Goal: Task Accomplishment & Management: Complete application form

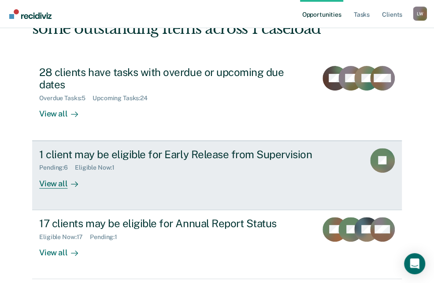
scroll to position [80, 0]
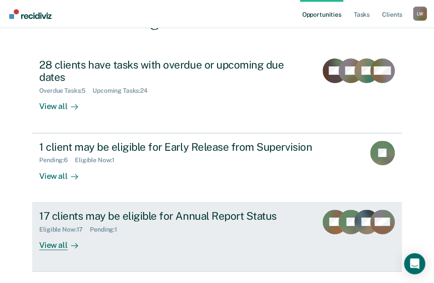
click at [57, 233] on div "View all" at bounding box center [63, 241] width 49 height 17
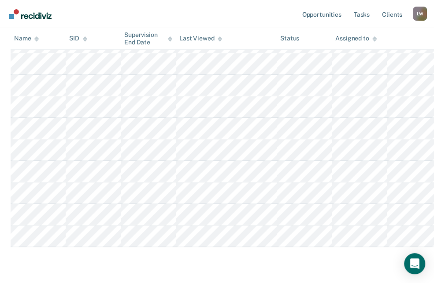
scroll to position [360, 0]
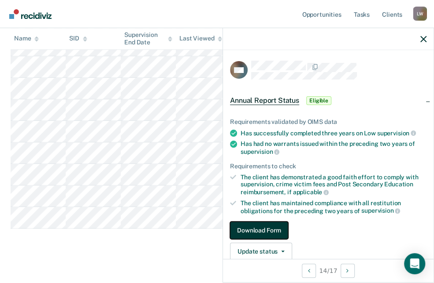
click at [266, 232] on button "Download Form" at bounding box center [259, 231] width 58 height 18
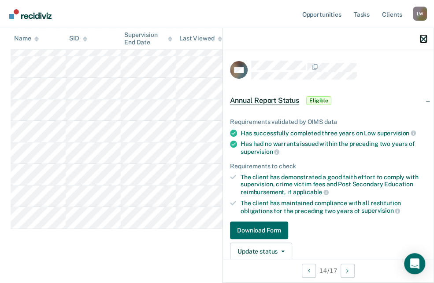
click at [424, 40] on icon "button" at bounding box center [423, 39] width 6 height 6
click at [278, 226] on button "Download Form" at bounding box center [259, 231] width 58 height 18
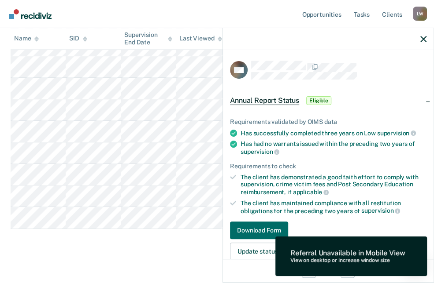
click at [423, 39] on icon "button" at bounding box center [423, 39] width 6 height 6
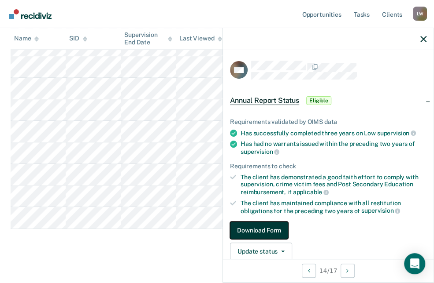
click at [270, 226] on button "Download Form" at bounding box center [259, 231] width 58 height 18
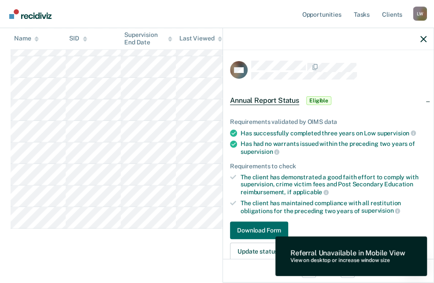
click at [309, 253] on div "Referral Unavailable in Mobile View" at bounding box center [347, 253] width 114 height 8
click at [317, 99] on span "Eligible" at bounding box center [318, 100] width 25 height 9
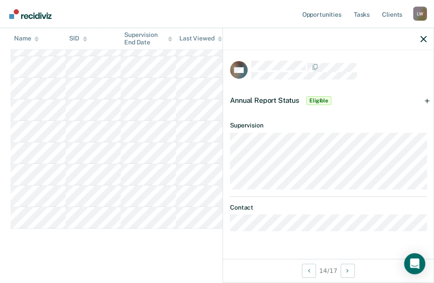
click at [319, 101] on span "Eligible" at bounding box center [318, 100] width 25 height 9
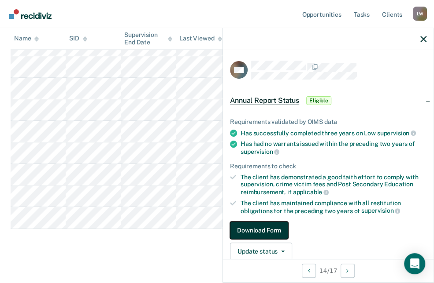
click at [267, 230] on button "Download Form" at bounding box center [259, 231] width 58 height 18
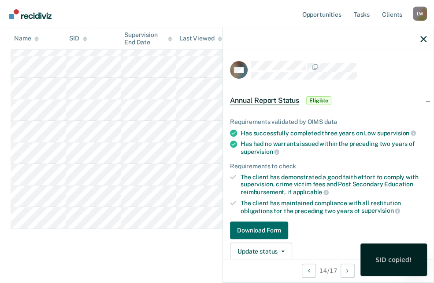
click at [387, 258] on div "SID copied!" at bounding box center [393, 260] width 37 height 8
click at [380, 261] on div "SID copied!" at bounding box center [393, 260] width 37 height 8
click at [278, 226] on button "Download Form" at bounding box center [259, 231] width 58 height 18
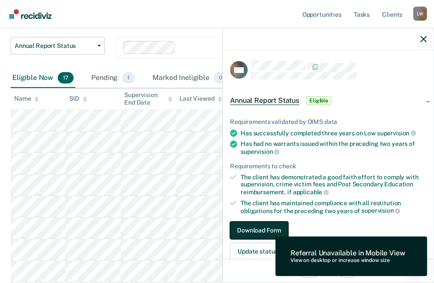
scroll to position [29, 0]
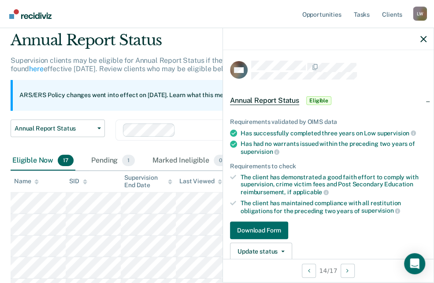
click at [320, 99] on span "Eligible" at bounding box center [318, 100] width 25 height 9
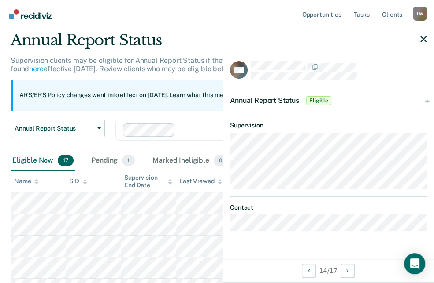
click at [320, 99] on span "Eligible" at bounding box center [318, 100] width 25 height 9
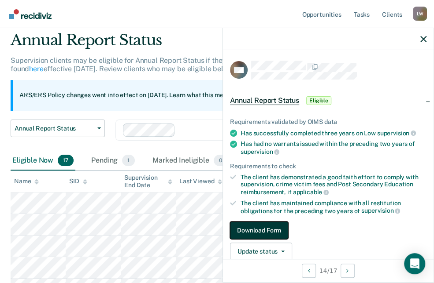
click at [276, 228] on button "Download Form" at bounding box center [259, 231] width 58 height 18
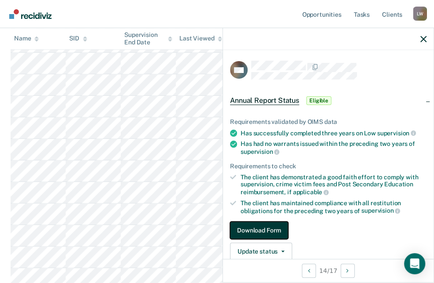
scroll to position [270, 0]
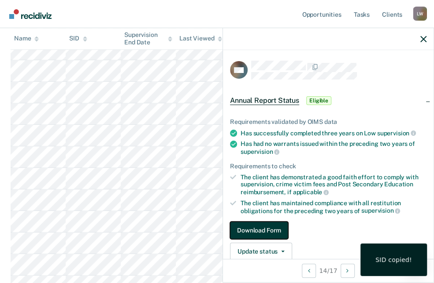
click at [258, 228] on button "Download Form" at bounding box center [259, 231] width 58 height 18
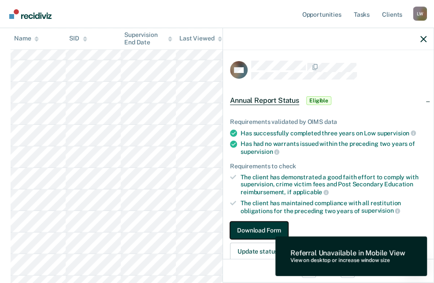
click at [272, 229] on button "Download Form" at bounding box center [259, 231] width 58 height 18
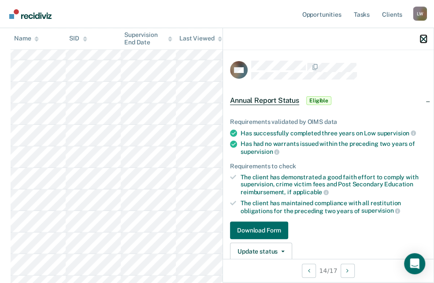
click at [423, 37] on icon "button" at bounding box center [423, 39] width 6 height 6
click at [253, 224] on button "Download Form" at bounding box center [259, 231] width 58 height 18
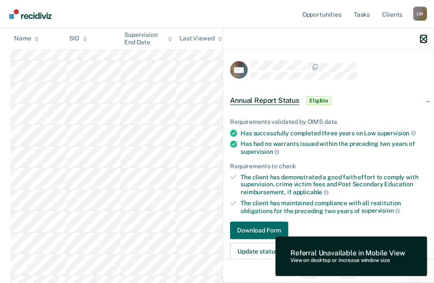
click at [424, 39] on icon "button" at bounding box center [423, 39] width 6 height 6
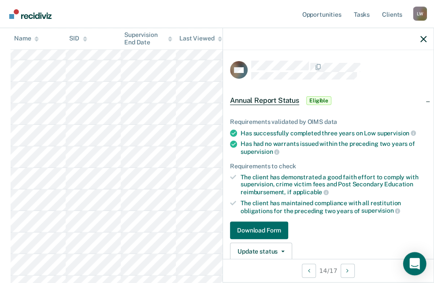
click at [414, 261] on icon "Open Intercom Messenger" at bounding box center [414, 263] width 10 height 11
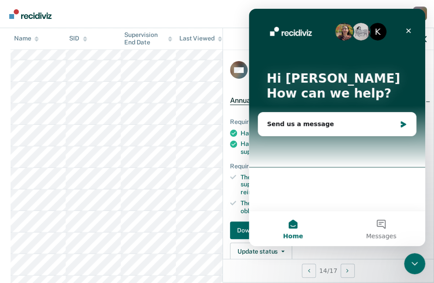
scroll to position [0, 0]
click at [406, 29] on icon "Close" at bounding box center [408, 30] width 7 height 7
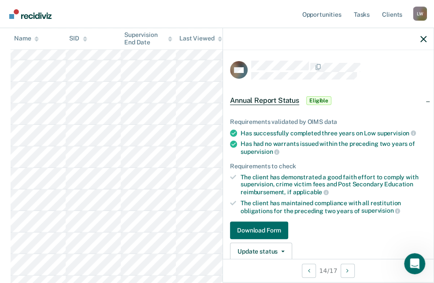
click at [269, 100] on span "Annual Report Status" at bounding box center [264, 100] width 69 height 9
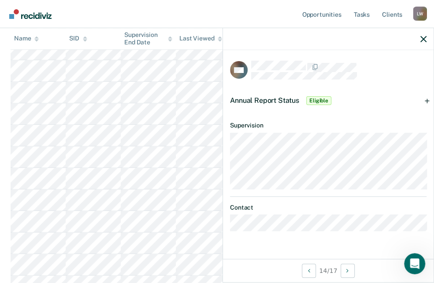
click at [316, 99] on span "Eligible" at bounding box center [318, 100] width 25 height 9
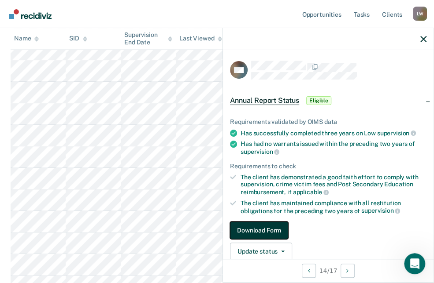
click at [254, 226] on button "Download Form" at bounding box center [259, 231] width 58 height 18
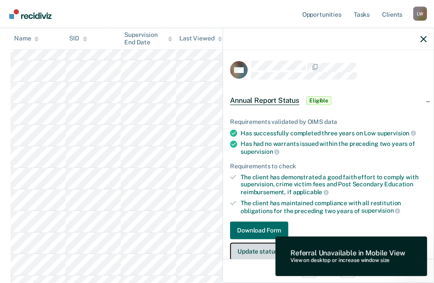
click at [243, 249] on button "Update status" at bounding box center [261, 252] width 62 height 18
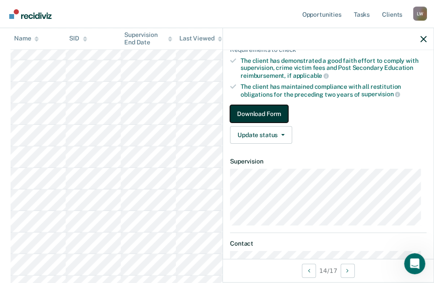
click at [262, 111] on button "Download Form" at bounding box center [259, 114] width 58 height 18
click at [263, 108] on button "Download Form" at bounding box center [259, 114] width 58 height 18
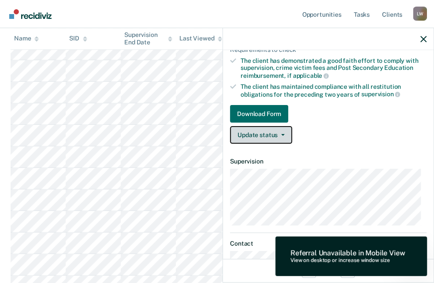
click at [280, 132] on button "Update status" at bounding box center [261, 135] width 62 height 18
click at [318, 121] on link "Download Form" at bounding box center [328, 114] width 196 height 18
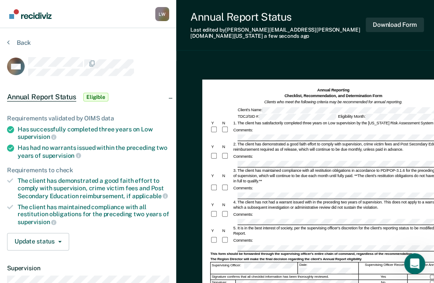
click at [340, 237] on div "Comments:" at bounding box center [333, 241] width 246 height 8
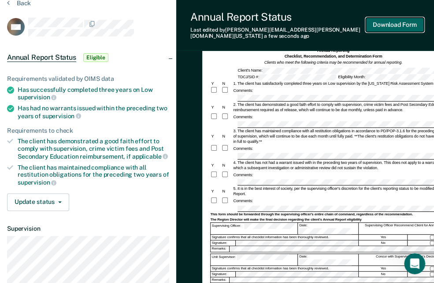
click at [392, 20] on button "Download Form" at bounding box center [394, 25] width 58 height 15
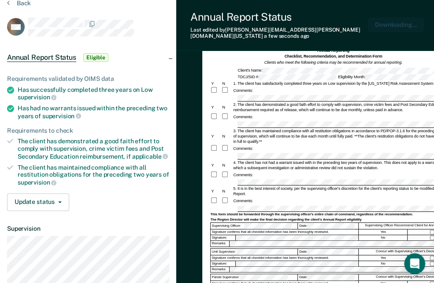
scroll to position [0, 0]
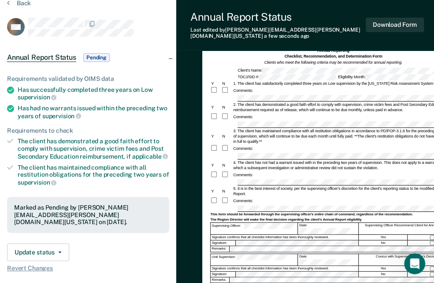
click at [135, 38] on article "TW Annual Report Status Pending Requirements validated by OIMS data Has success…" at bounding box center [88, 207] width 162 height 379
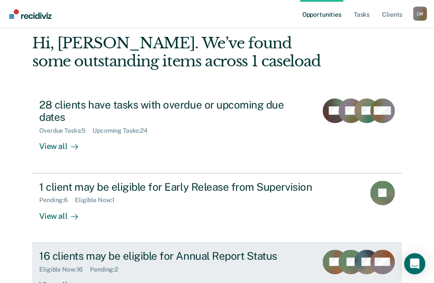
scroll to position [55, 0]
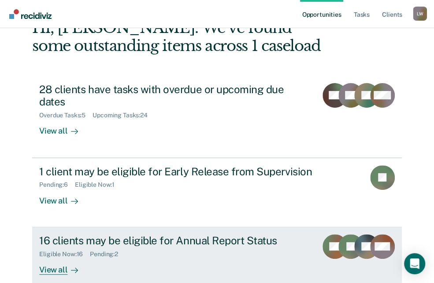
click at [71, 267] on icon at bounding box center [74, 270] width 7 height 7
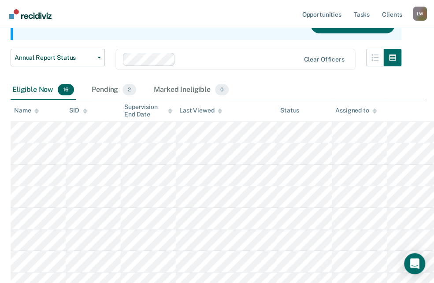
scroll to position [80, 0]
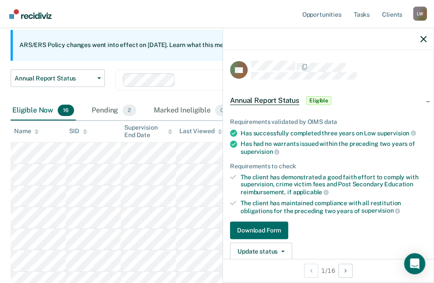
click at [320, 100] on span "Eligible" at bounding box center [318, 100] width 25 height 9
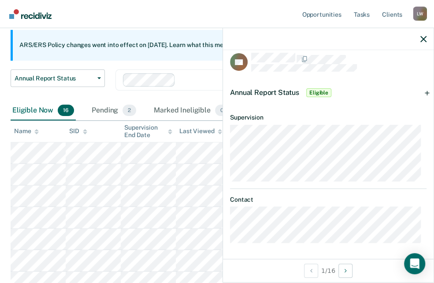
scroll to position [280, 0]
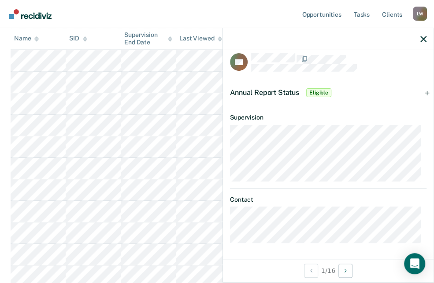
click at [319, 88] on span "Eligible" at bounding box center [318, 92] width 25 height 9
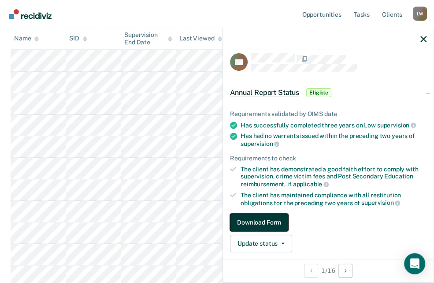
click at [261, 221] on button "Download Form" at bounding box center [259, 223] width 58 height 18
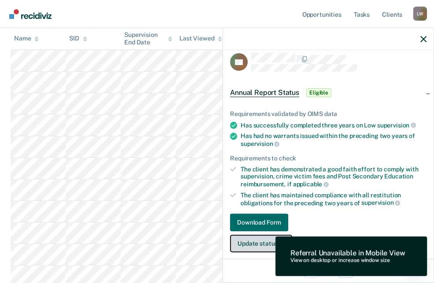
click at [240, 240] on button "Update status" at bounding box center [261, 244] width 62 height 18
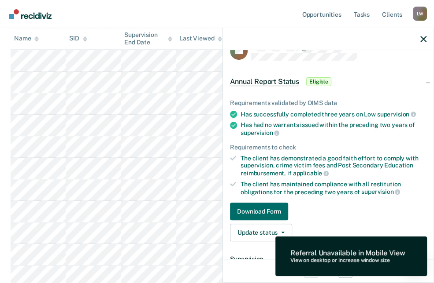
click at [309, 198] on div "Requirements validated by OIMS data Has successfully completed three years on L…" at bounding box center [328, 166] width 210 height 163
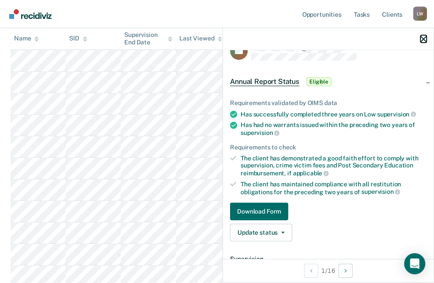
click at [423, 39] on icon "button" at bounding box center [423, 39] width 6 height 6
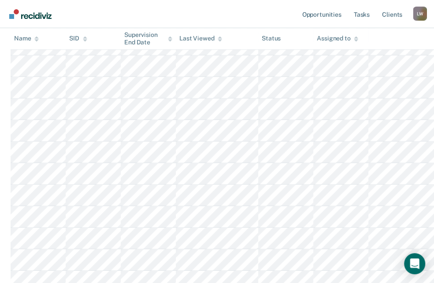
scroll to position [120, 0]
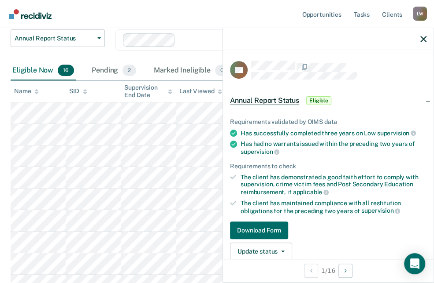
click at [319, 99] on span "Eligible" at bounding box center [318, 100] width 25 height 9
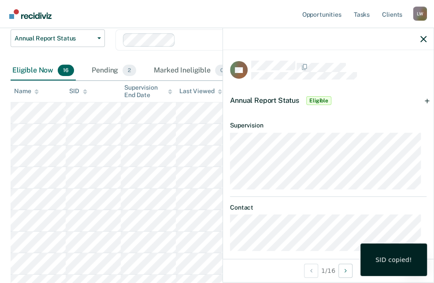
click at [386, 262] on div "SID copied!" at bounding box center [393, 260] width 37 height 8
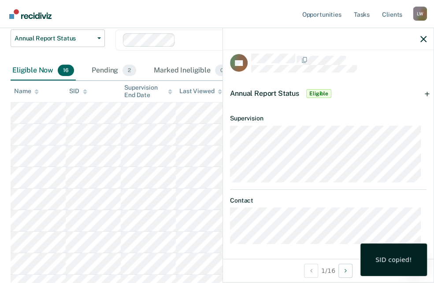
scroll to position [8, 0]
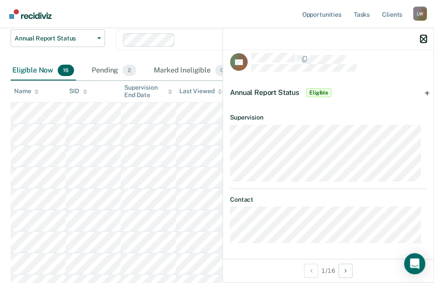
click at [421, 37] on icon "button" at bounding box center [423, 39] width 6 height 6
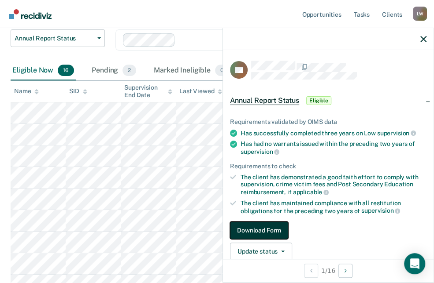
click at [274, 225] on button "Download Form" at bounding box center [259, 231] width 58 height 18
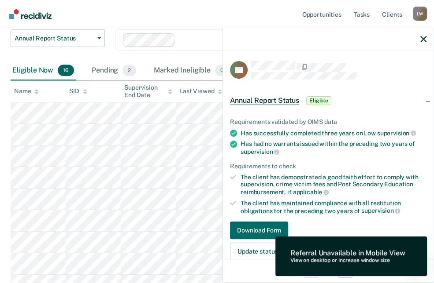
click at [312, 99] on span "Eligible" at bounding box center [318, 100] width 25 height 9
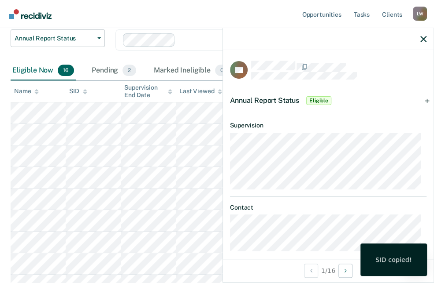
click at [398, 263] on div "SID copied!" at bounding box center [393, 260] width 37 height 8
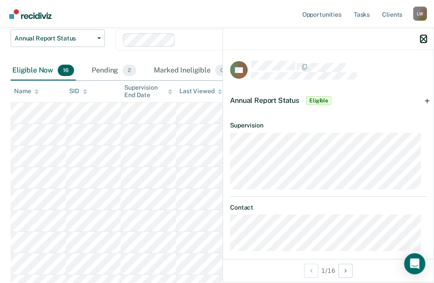
click at [423, 39] on icon "button" at bounding box center [423, 39] width 6 height 6
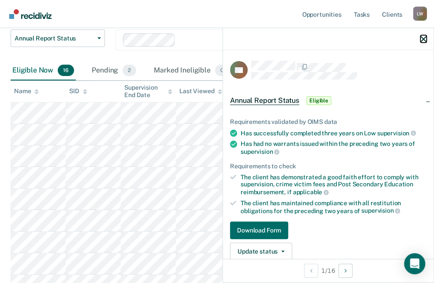
click at [422, 37] on icon "button" at bounding box center [423, 39] width 6 height 6
click at [423, 38] on icon "button" at bounding box center [423, 39] width 6 height 6
click at [272, 226] on button "Download Form" at bounding box center [259, 231] width 58 height 18
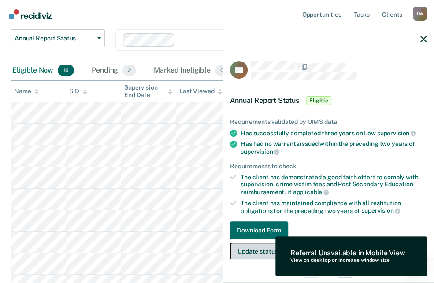
click at [258, 248] on button "Update status" at bounding box center [261, 252] width 62 height 18
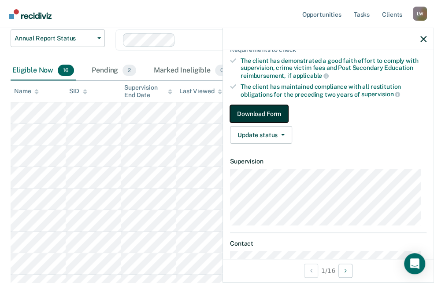
click at [262, 114] on button "Download Form" at bounding box center [259, 114] width 58 height 18
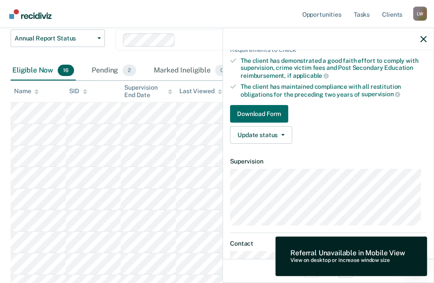
click at [427, 65] on div "Requirements validated by OIMS data Has successfully completed three years on L…" at bounding box center [328, 69] width 210 height 163
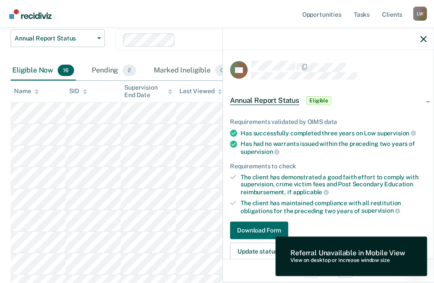
scroll to position [0, 0]
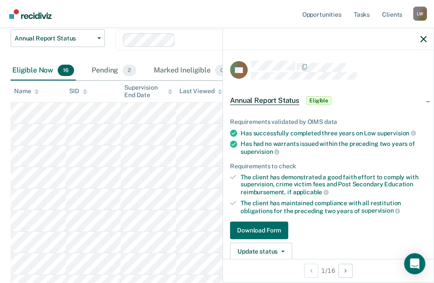
click at [321, 100] on span "Eligible" at bounding box center [318, 100] width 25 height 9
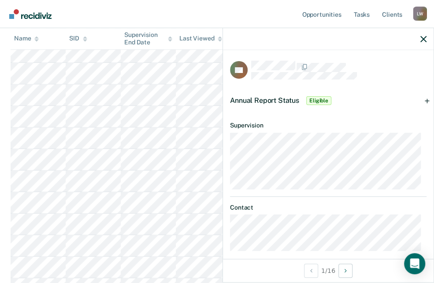
scroll to position [107, 0]
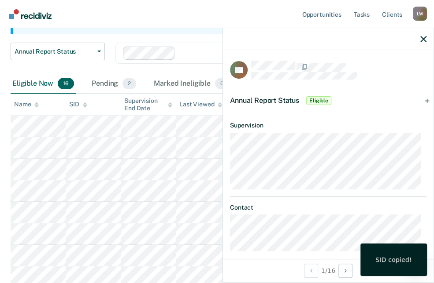
click at [319, 99] on span "Eligible" at bounding box center [318, 100] width 25 height 9
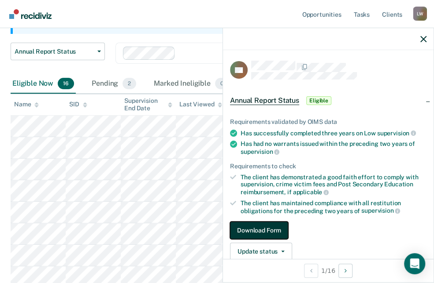
click at [261, 227] on button "Download Form" at bounding box center [259, 231] width 58 height 18
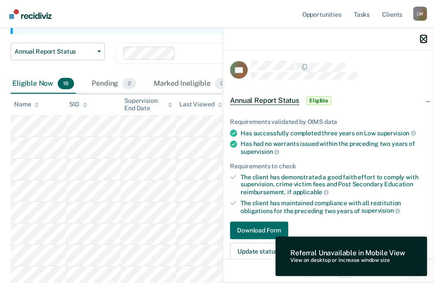
click at [423, 38] on icon "button" at bounding box center [423, 39] width 6 height 6
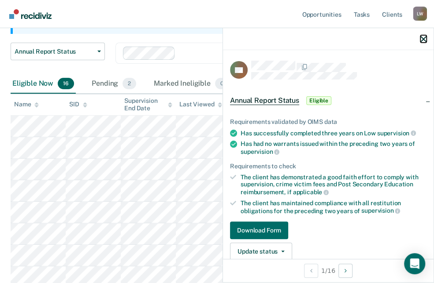
click at [420, 39] on icon "button" at bounding box center [423, 39] width 6 height 6
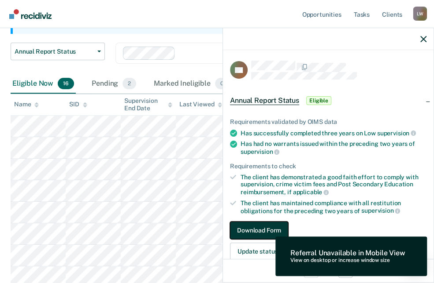
click at [264, 226] on button "Download Form" at bounding box center [259, 231] width 58 height 18
click at [323, 99] on span "Eligible" at bounding box center [318, 100] width 25 height 9
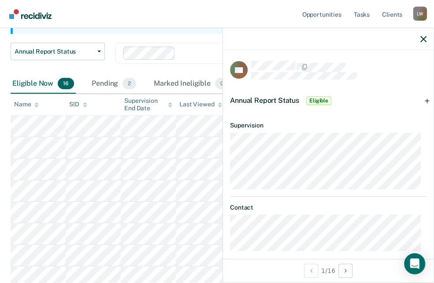
click at [323, 99] on span "Eligible" at bounding box center [318, 100] width 25 height 9
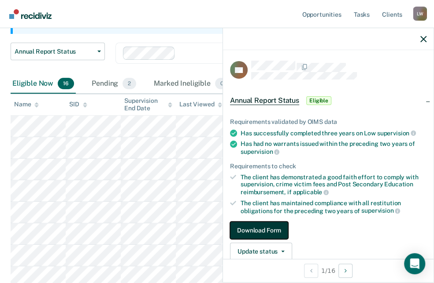
click at [275, 232] on button "Download Form" at bounding box center [259, 231] width 58 height 18
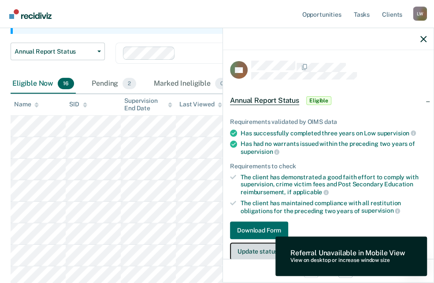
click at [250, 252] on button "Update status" at bounding box center [261, 252] width 62 height 18
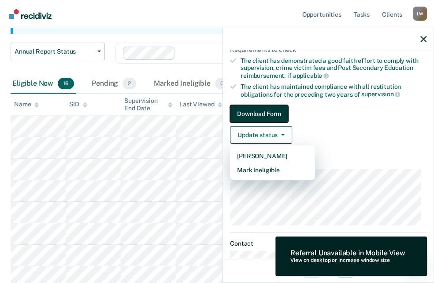
click at [259, 109] on button "Download Form" at bounding box center [259, 114] width 58 height 18
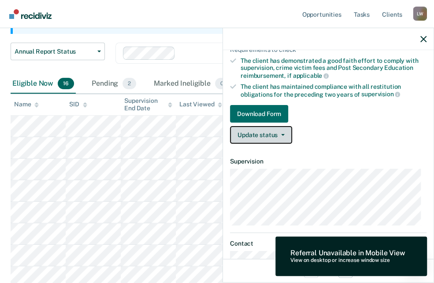
click at [249, 134] on button "Update status" at bounding box center [261, 135] width 62 height 18
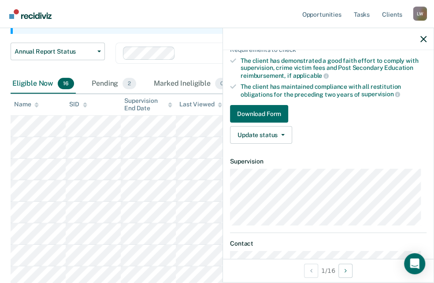
click at [347, 158] on dt "Supervision" at bounding box center [328, 161] width 196 height 7
click at [309, 117] on link "Download Form" at bounding box center [328, 114] width 196 height 18
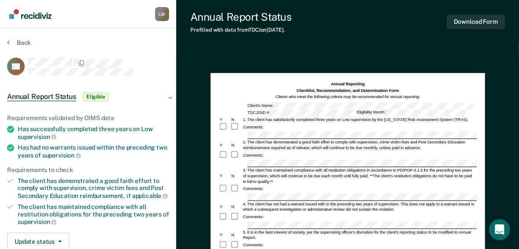
click at [335, 52] on div "Annual Report Status Prefilled with data from TDCJ on 09-19-2025 . Download For…" at bounding box center [347, 229] width 342 height 459
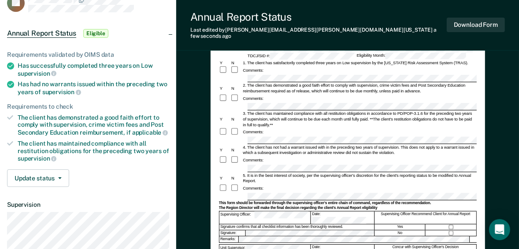
scroll to position [106, 0]
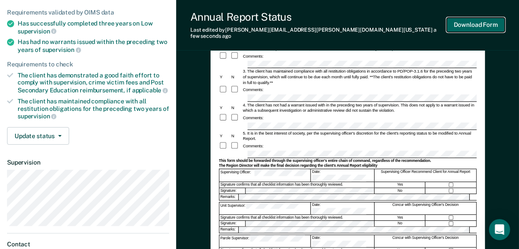
click at [439, 25] on button "Download Form" at bounding box center [475, 25] width 58 height 15
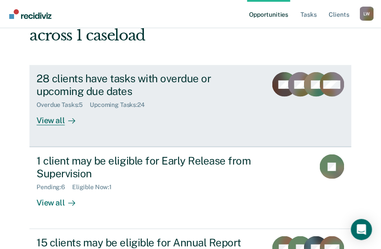
scroll to position [106, 0]
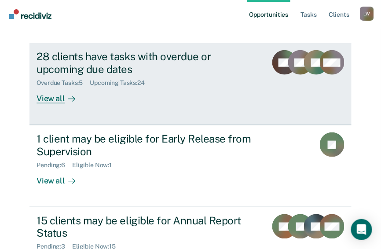
click at [55, 87] on div "View all" at bounding box center [61, 95] width 49 height 17
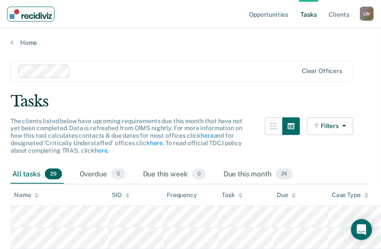
click at [13, 15] on img "Main navigation" at bounding box center [31, 14] width 42 height 10
